Goal: Transaction & Acquisition: Book appointment/travel/reservation

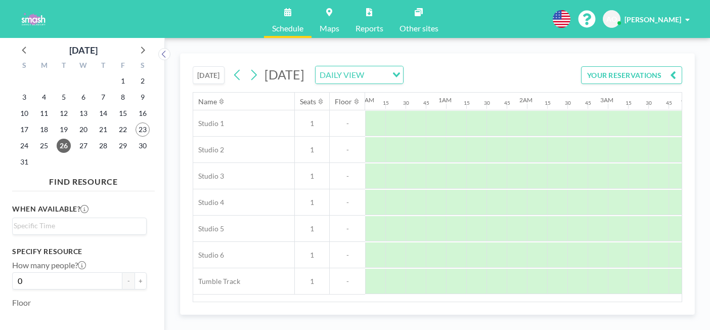
scroll to position [0, 509]
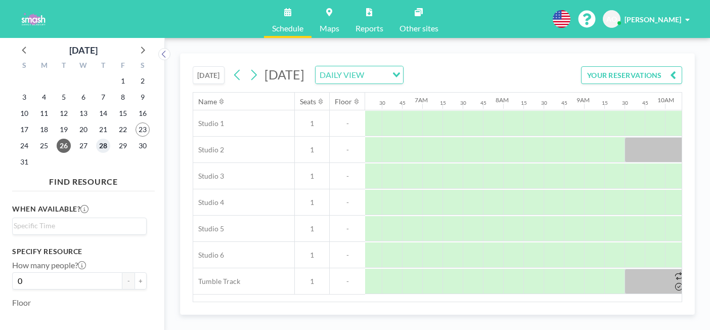
click at [96, 139] on span "28" at bounding box center [103, 146] width 14 height 14
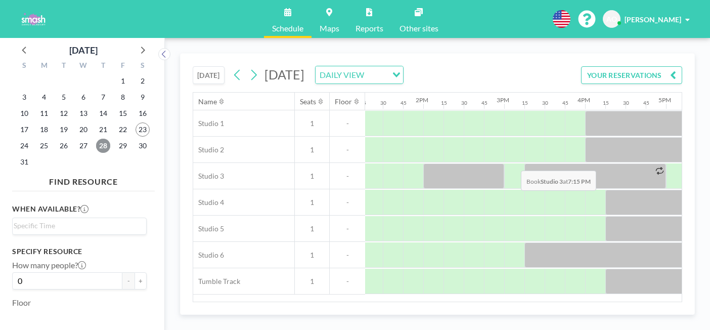
scroll to position [0, 1089]
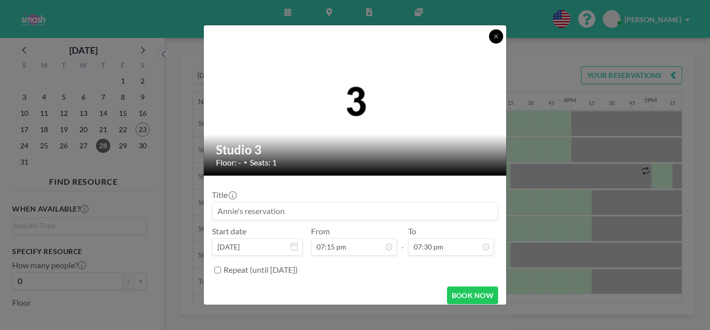
click at [493, 39] on icon at bounding box center [496, 36] width 6 height 6
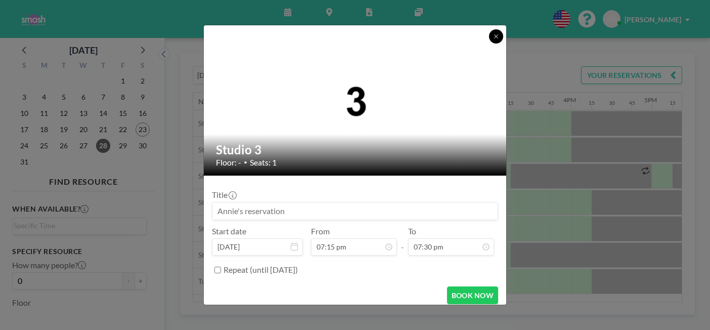
click at [489, 43] on button at bounding box center [496, 36] width 14 height 14
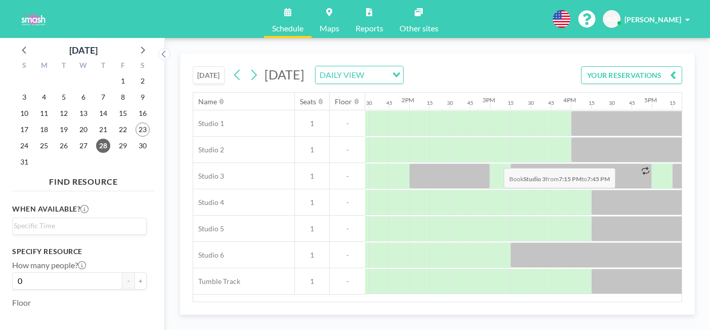
drag, startPoint x: 484, startPoint y: 144, endPoint x: 501, endPoint y: 144, distance: 16.7
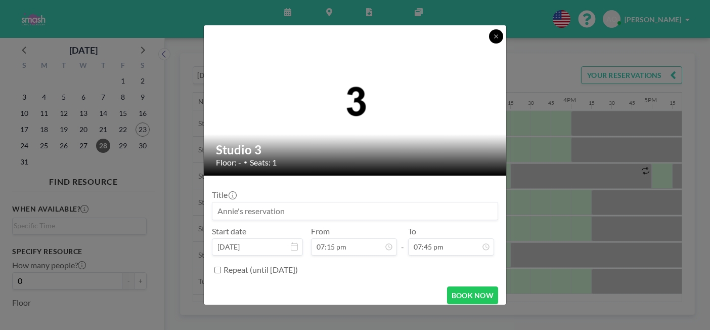
click at [489, 43] on button at bounding box center [496, 36] width 14 height 14
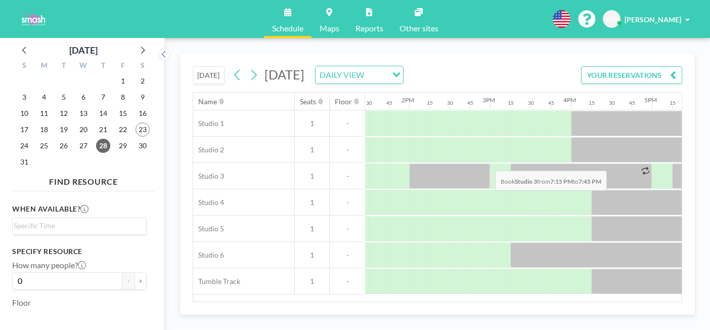
drag, startPoint x: 476, startPoint y: 148, endPoint x: 492, endPoint y: 147, distance: 16.3
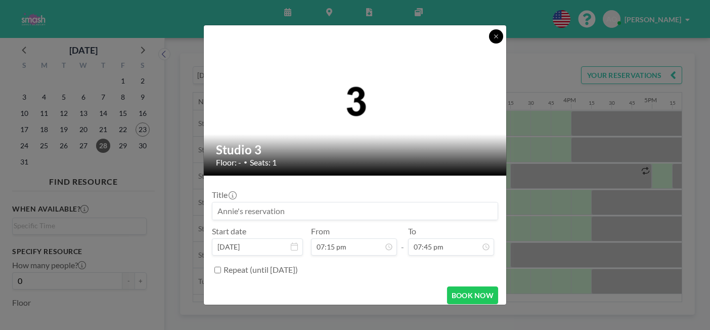
click at [494, 38] on icon at bounding box center [496, 36] width 4 height 4
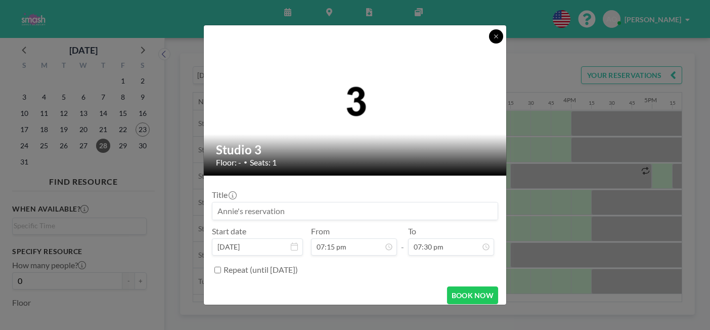
click at [493, 39] on icon at bounding box center [496, 36] width 6 height 6
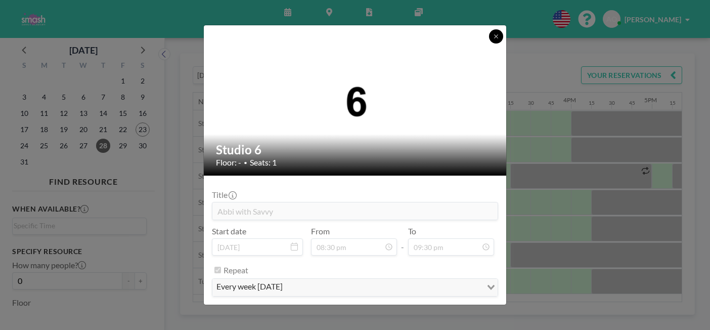
click at [493, 39] on icon at bounding box center [496, 36] width 6 height 6
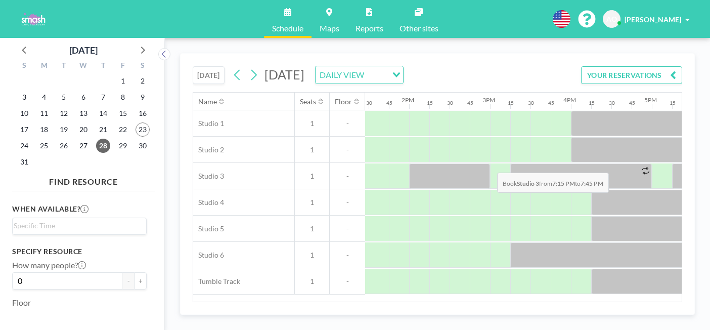
drag, startPoint x: 478, startPoint y: 151, endPoint x: 494, endPoint y: 149, distance: 15.8
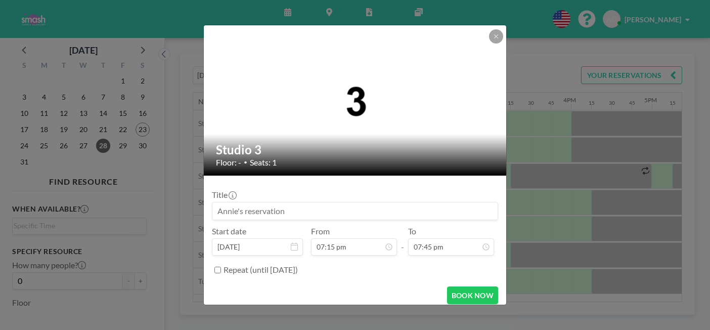
click at [378, 202] on input at bounding box center [354, 210] width 285 height 17
type input "A"
type input "[PERSON_NAME] with [PERSON_NAME]"
click at [221, 267] on input "Repeat (until [DATE])" at bounding box center [217, 270] width 7 height 7
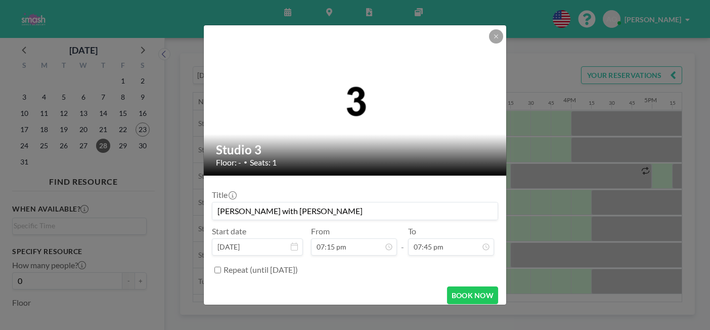
checkbox input "true"
click at [266, 283] on div "every day" at bounding box center [349, 290] width 274 height 15
click at [277, 313] on div "BOOK NOW" at bounding box center [355, 322] width 286 height 18
click at [280, 285] on input "Search for option" at bounding box center [367, 291] width 228 height 13
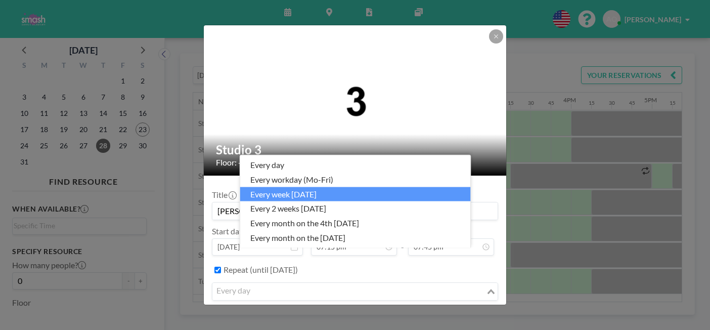
click at [302, 200] on li "every week [DATE]" at bounding box center [355, 194] width 231 height 15
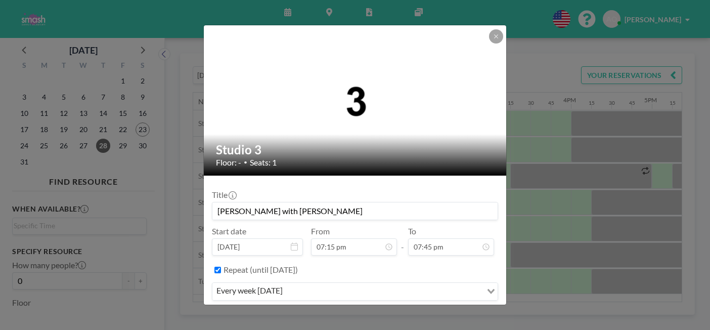
click at [305, 283] on div "every week [DATE]" at bounding box center [347, 290] width 270 height 15
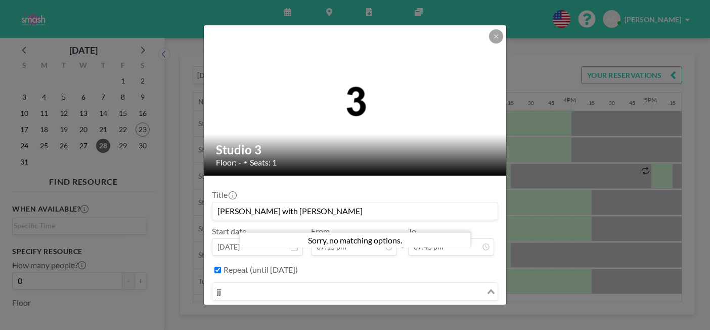
type input "j"
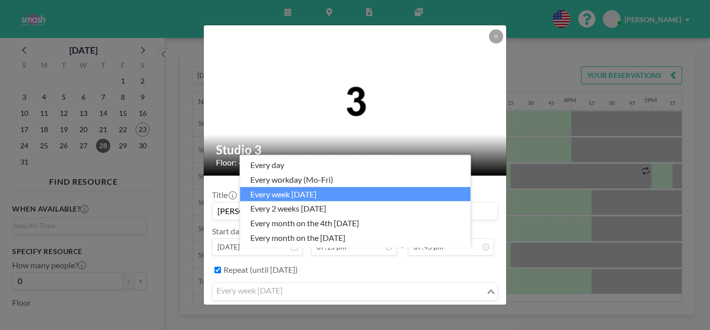
click at [314, 201] on li "every week [DATE]" at bounding box center [355, 194] width 231 height 15
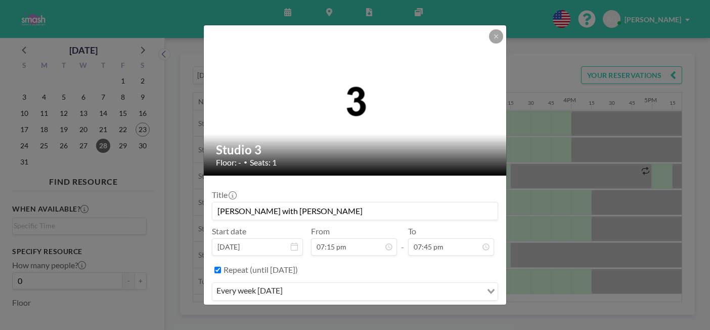
click at [447, 313] on button "BOOK NOW" at bounding box center [472, 322] width 51 height 18
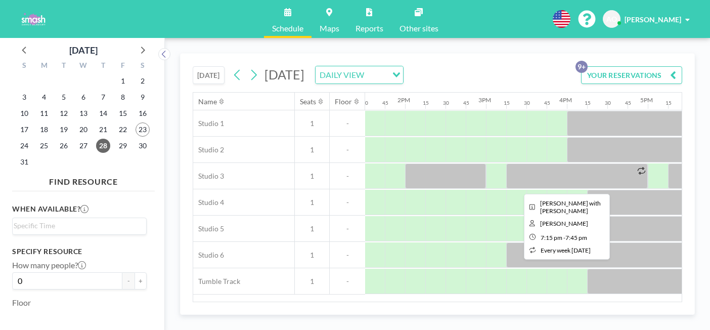
scroll to position [0, 1080]
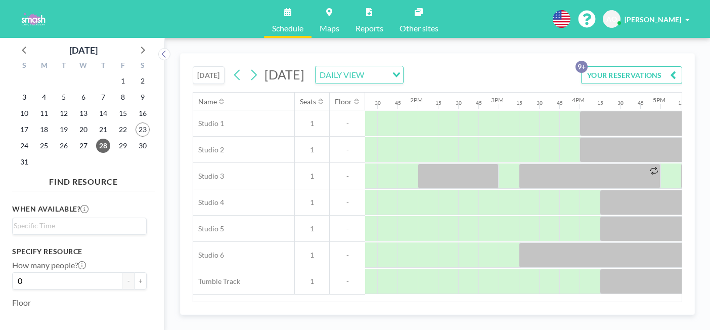
click at [639, 66] on button "YOUR RESERVATIONS 9+" at bounding box center [631, 75] width 101 height 18
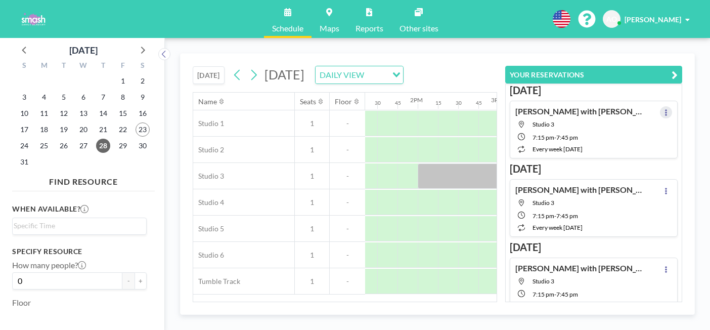
click at [667, 109] on icon at bounding box center [666, 112] width 2 height 7
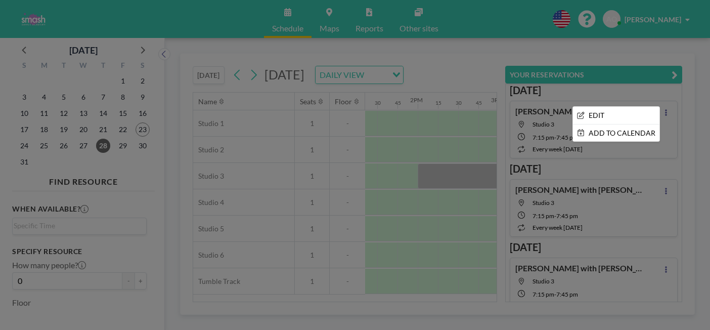
click at [654, 128] on div at bounding box center [355, 165] width 710 height 330
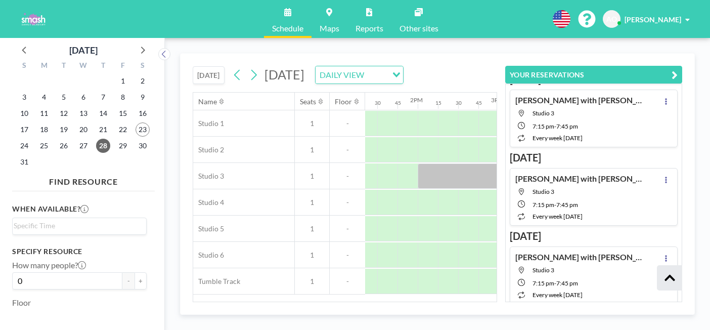
scroll to position [0, 0]
